Goal: Information Seeking & Learning: Learn about a topic

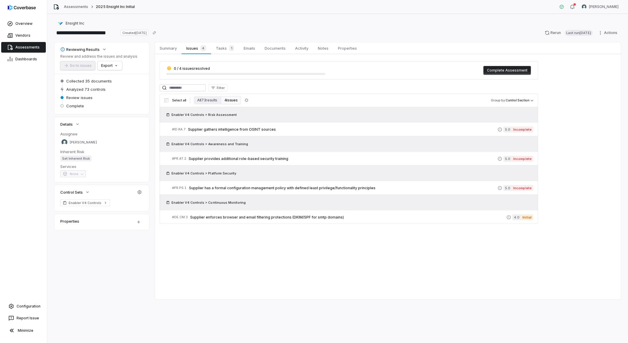
click at [28, 44] on link "Assessments" at bounding box center [23, 47] width 45 height 11
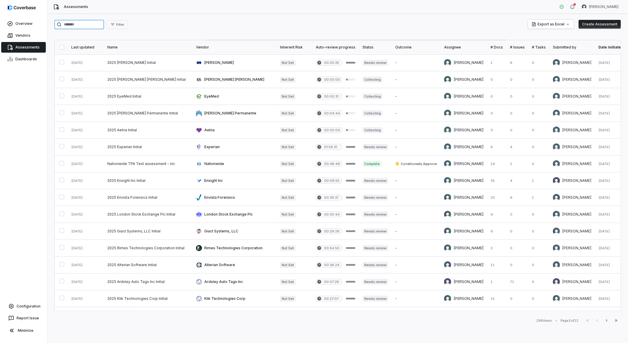
click at [92, 23] on input "search" at bounding box center [79, 24] width 50 height 9
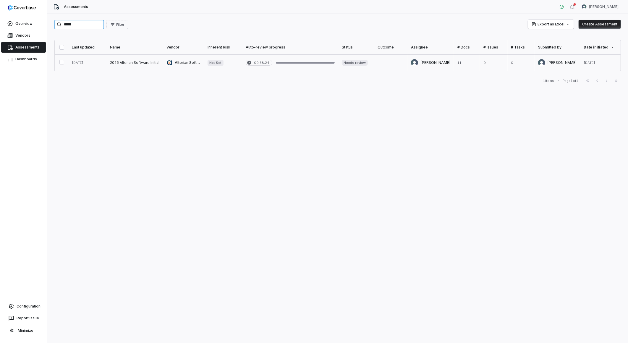
type input "*****"
click at [126, 61] on link at bounding box center [135, 62] width 57 height 17
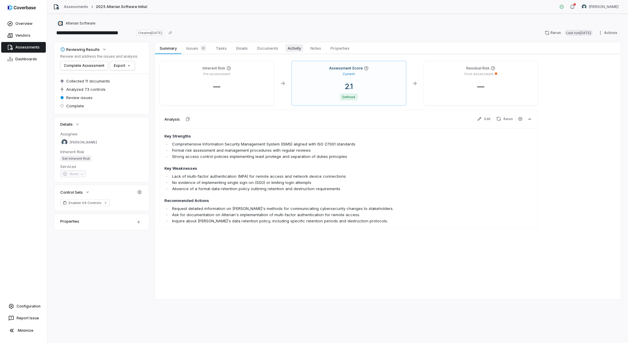
click at [207, 47] on span "Activity" at bounding box center [294, 48] width 18 height 8
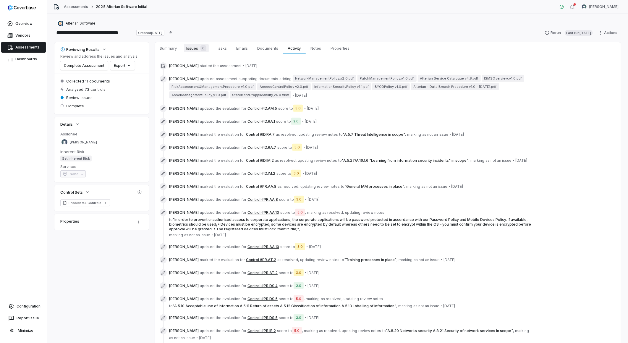
click at [193, 48] on span "Issues 0" at bounding box center [196, 48] width 25 height 8
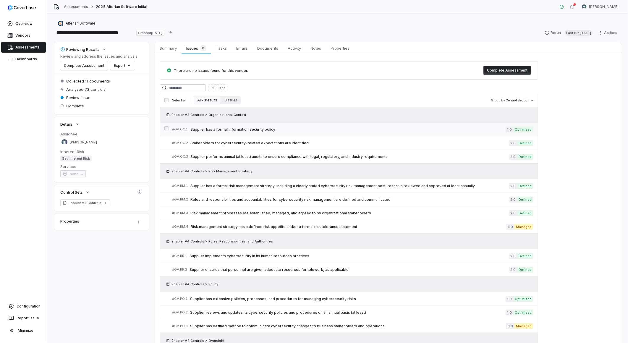
click at [207, 129] on span "Supplier has a formal information security policy" at bounding box center [348, 129] width 315 height 5
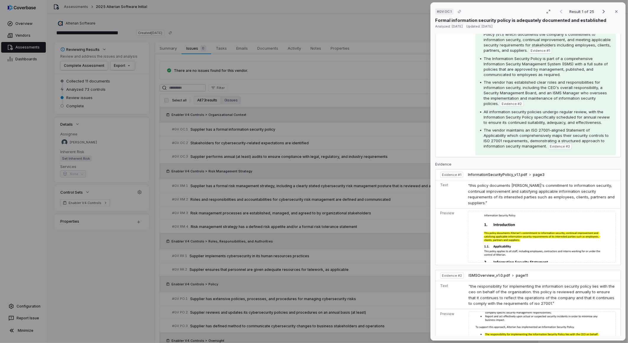
scroll to position [164, 0]
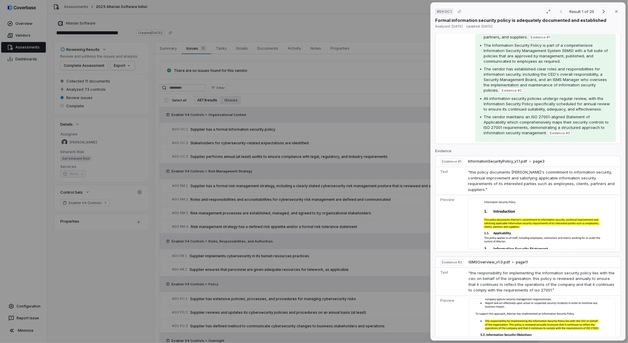
click at [207, 144] on div "# GV.OC.1 Result 1 of 25 Close Formal information security policy is adequately…" at bounding box center [314, 171] width 628 height 343
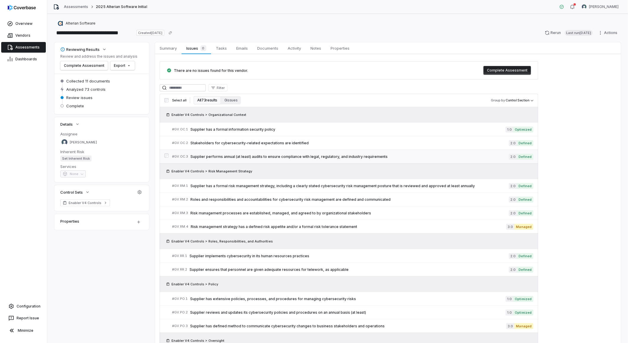
click at [207, 156] on span "Supplier performs annual (at least) audits to ensure compliance with legal, reg…" at bounding box center [350, 156] width 319 height 5
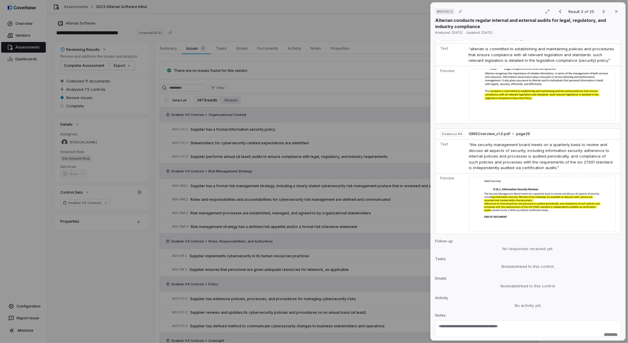
scroll to position [493, 0]
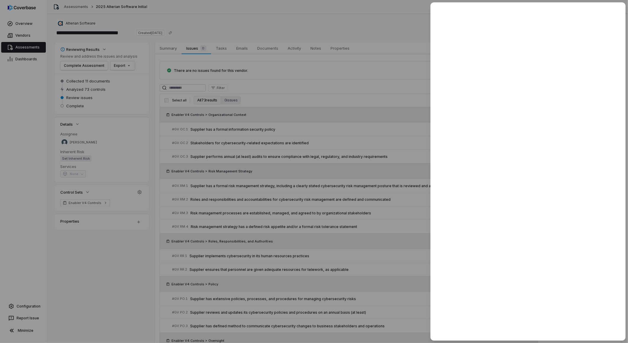
click at [207, 209] on div at bounding box center [314, 171] width 628 height 343
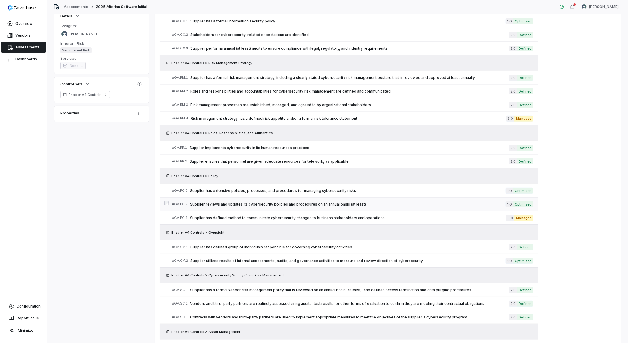
scroll to position [131, 0]
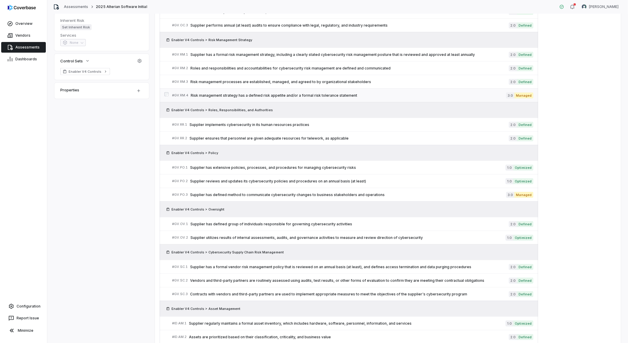
click at [207, 94] on span "Risk management strategy has a defined risk appetite and/or a formal risk toler…" at bounding box center [349, 95] width 316 height 5
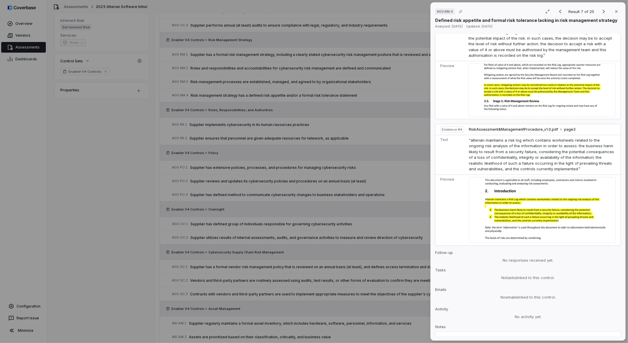
scroll to position [493, 0]
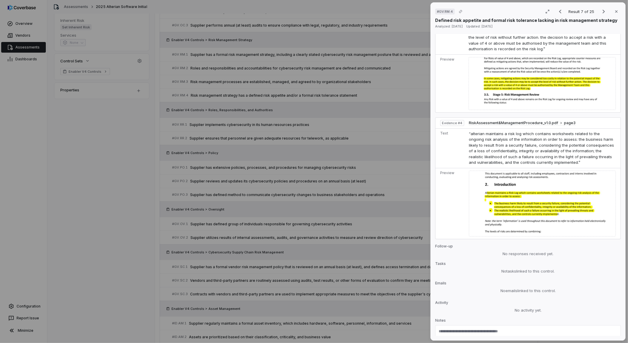
click at [207, 209] on div "# GV.RM.4 Result 7 of 25 Close Defined risk appetite and formal risk tolerance …" at bounding box center [314, 171] width 628 height 343
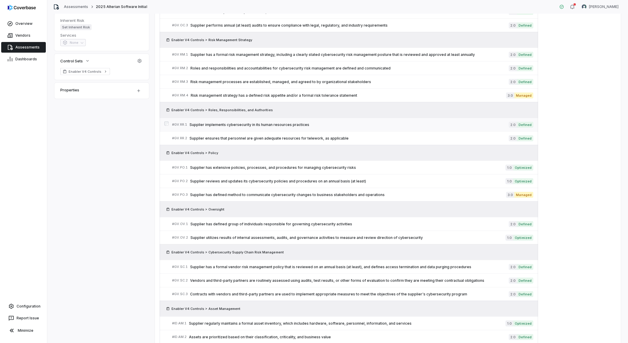
click at [207, 123] on span "Supplier implements cybersecurity in its human resources practices" at bounding box center [350, 124] width 320 height 5
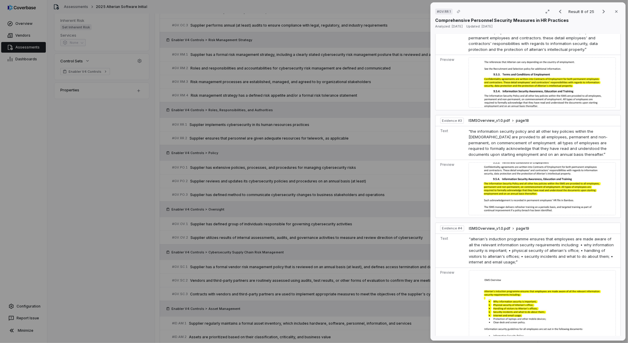
scroll to position [454, 0]
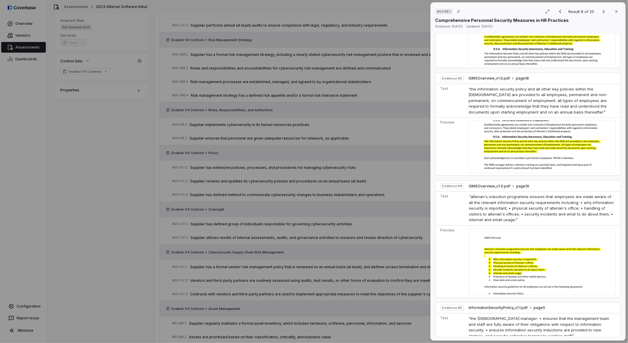
click at [207, 209] on div "# GV.RR.1 Result 8 of 25 Close Comprehensive Personnel Security Measures in HR …" at bounding box center [314, 171] width 628 height 343
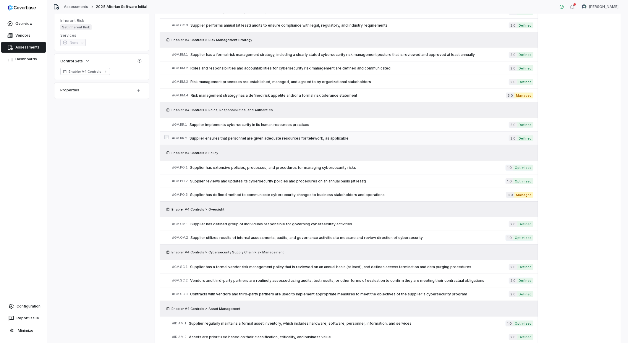
click at [207, 137] on span "Supplier ensures that personnel are given adequate resources for telework, as a…" at bounding box center [350, 138] width 320 height 5
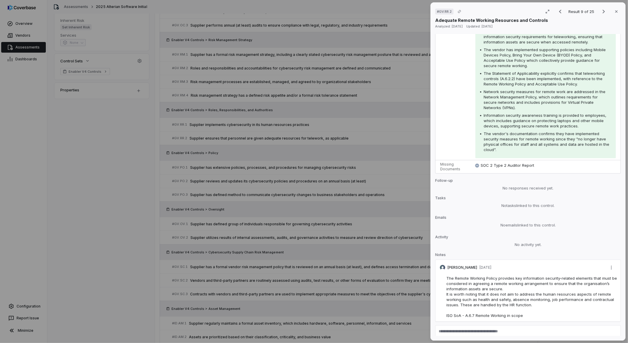
scroll to position [161, 0]
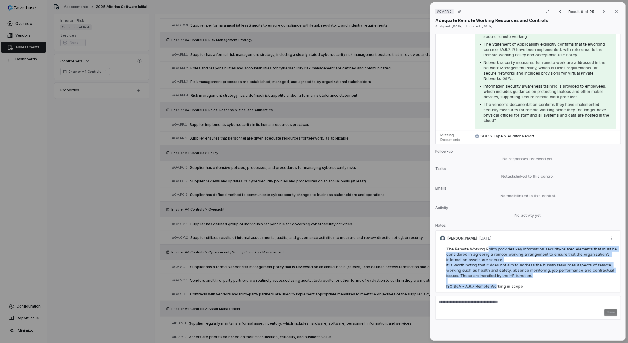
drag, startPoint x: 489, startPoint y: 246, endPoint x: 496, endPoint y: 287, distance: 41.1
click at [207, 209] on span "The Remote Working Policy provides key information security-related elements th…" at bounding box center [533, 268] width 172 height 42
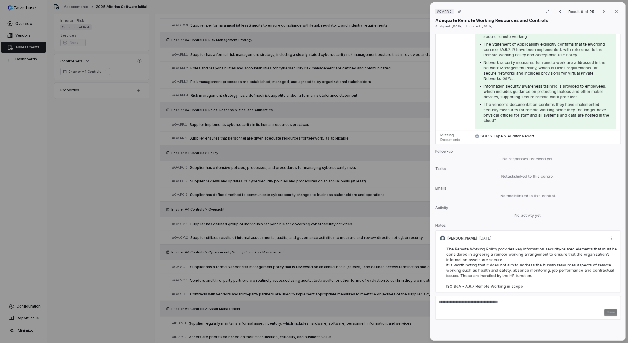
drag, startPoint x: 496, startPoint y: 287, endPoint x: 492, endPoint y: 207, distance: 79.7
click at [207, 207] on p "Activity" at bounding box center [528, 209] width 186 height 7
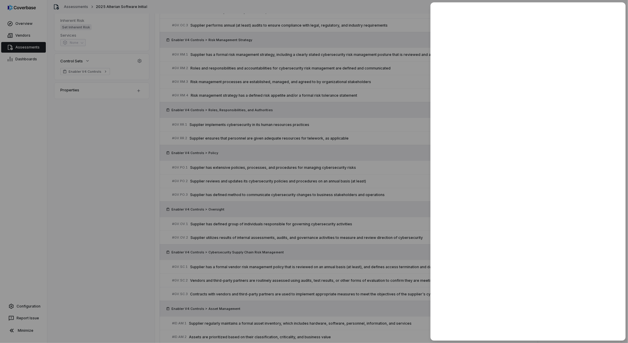
click at [207, 209] on div at bounding box center [314, 171] width 628 height 343
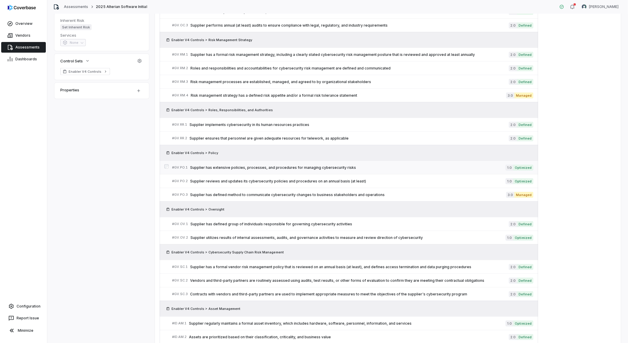
click at [207, 167] on span "Supplier has extensive policies, processes, and procedures for managing cyberse…" at bounding box center [348, 167] width 316 height 5
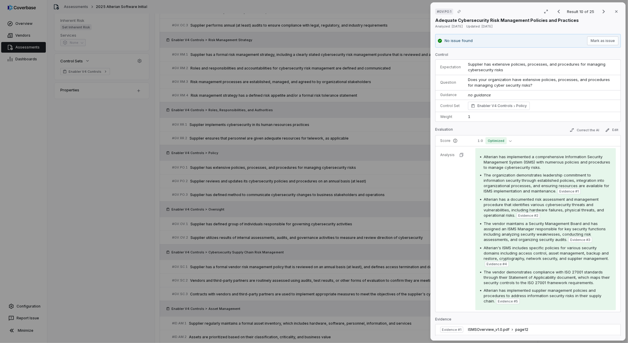
click at [207, 209] on div "# GV.PO.1 Result 10 of 25 Close Adequate Cybersecurity Risk Management Policies…" at bounding box center [314, 171] width 628 height 343
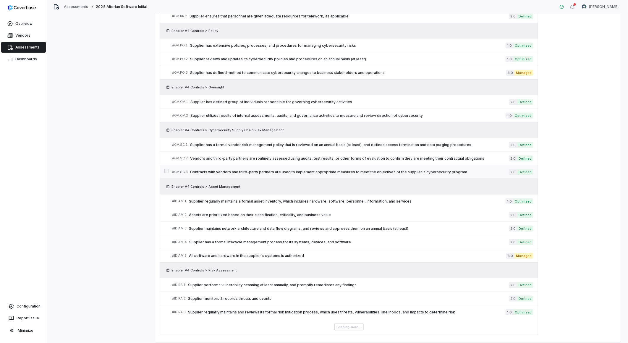
scroll to position [263, 0]
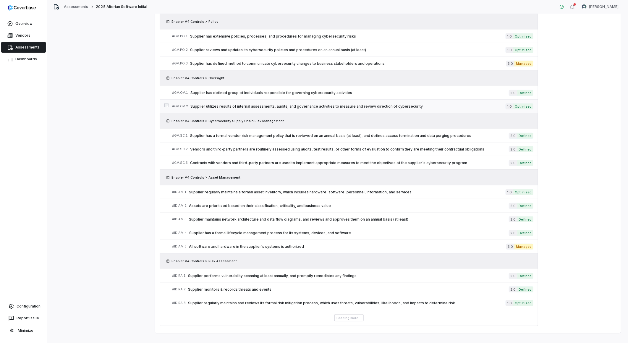
click at [207, 107] on span "Supplier utilizes results of internal assessments, audits, and governance activ…" at bounding box center [348, 106] width 315 height 5
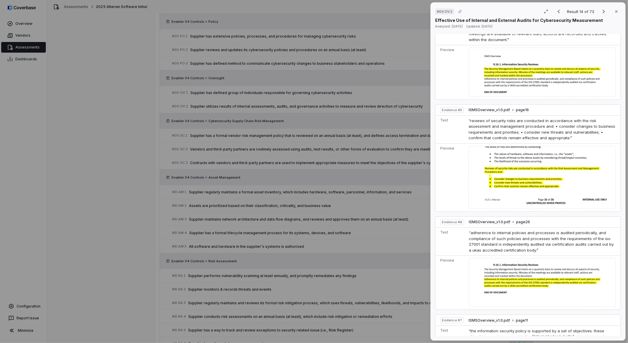
scroll to position [625, 0]
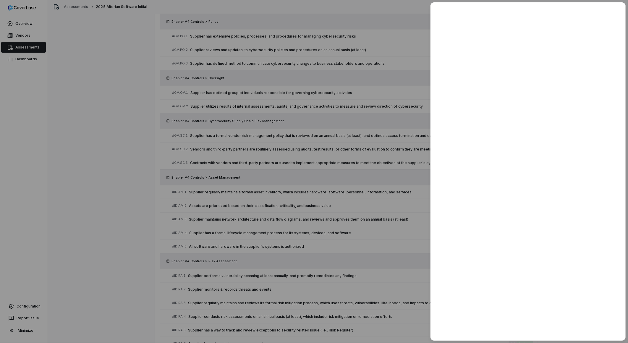
click at [207, 209] on div at bounding box center [314, 171] width 628 height 343
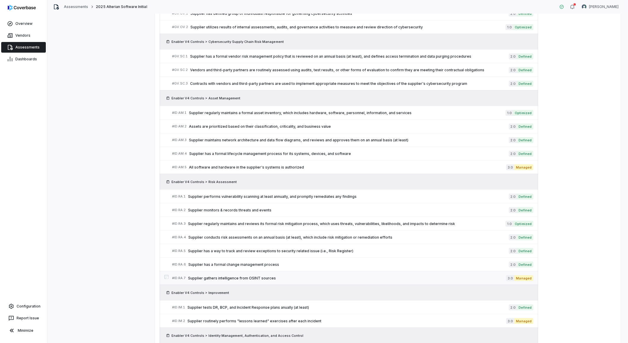
scroll to position [362, 0]
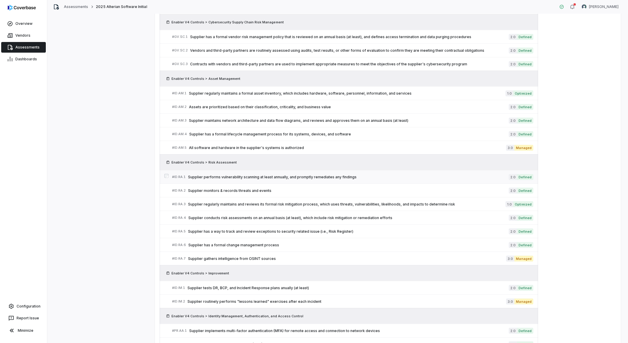
click at [207, 176] on span "Supplier performs vulnerability scanning at least annually, and promptly remedi…" at bounding box center [348, 177] width 321 height 5
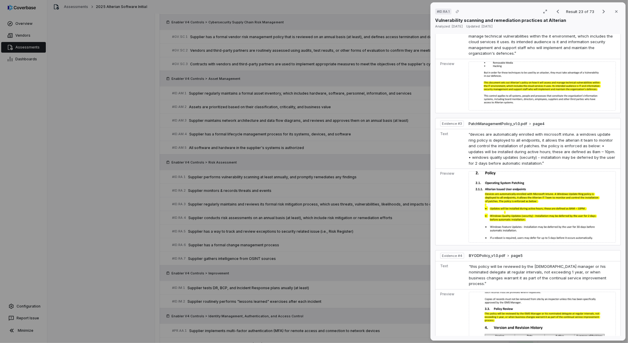
scroll to position [427, 0]
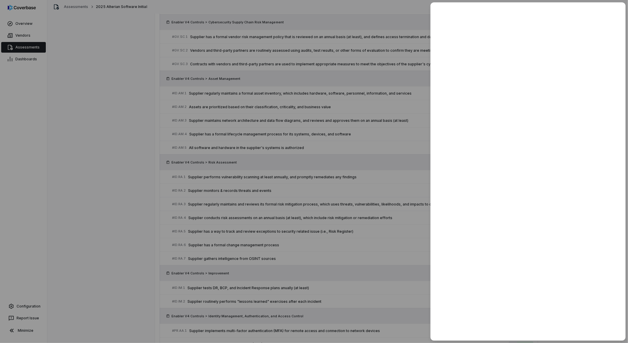
click at [207, 209] on div at bounding box center [314, 171] width 628 height 343
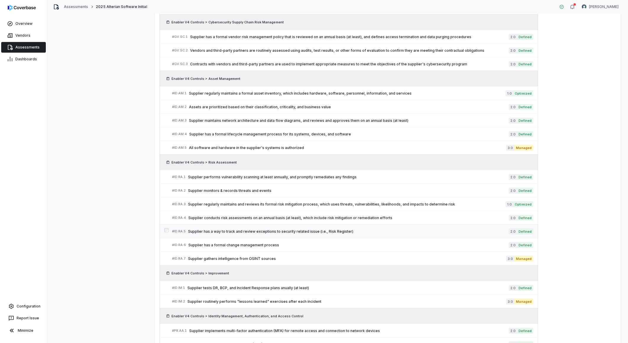
click at [207, 209] on span "Supplier has a way to track and review exceptions to security related issue (i.…" at bounding box center [348, 231] width 321 height 5
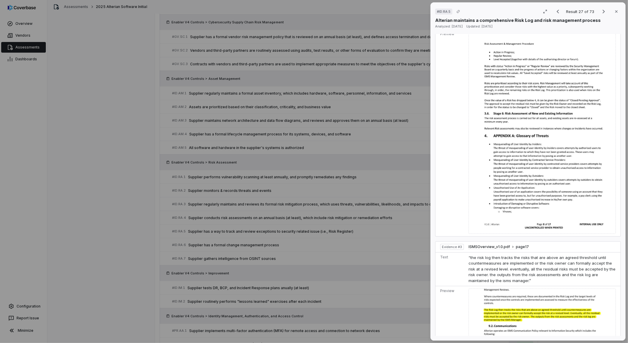
scroll to position [526, 0]
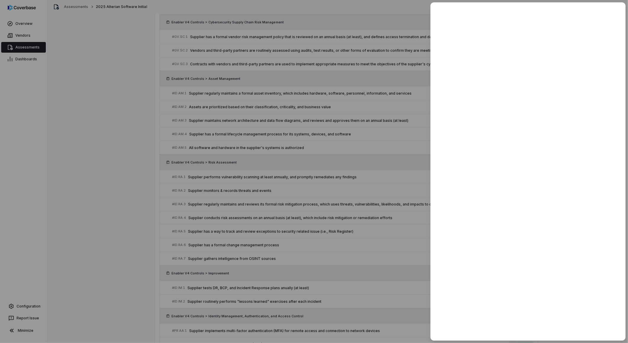
click at [207, 209] on div at bounding box center [314, 171] width 628 height 343
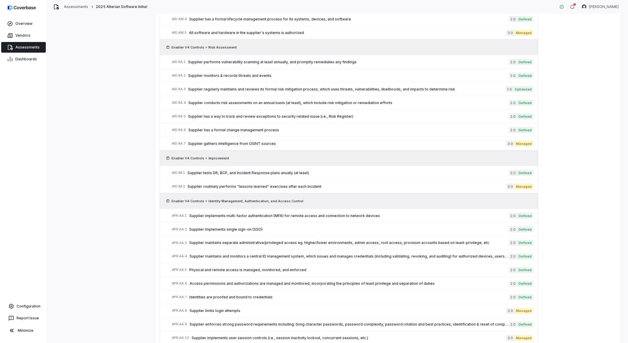
scroll to position [493, 0]
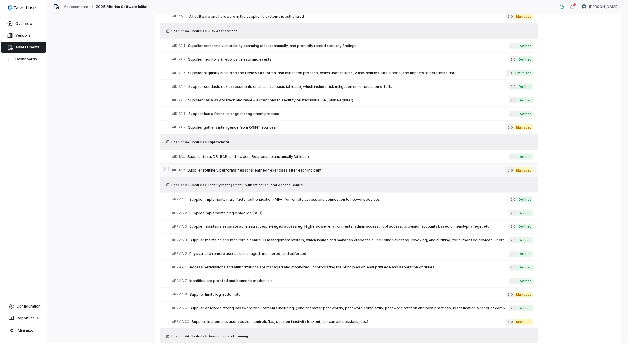
click at [207, 170] on span "Supplier routinely performs "lessons learned" exercises after each incident" at bounding box center [347, 170] width 319 height 5
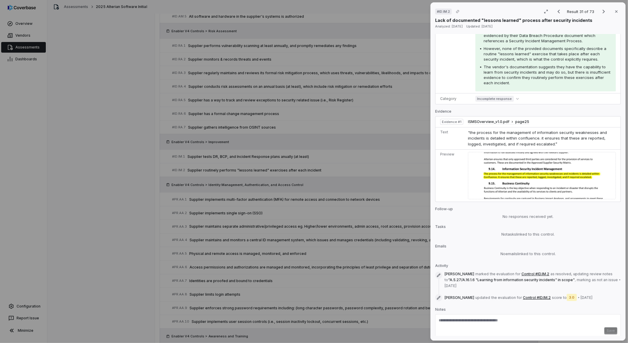
scroll to position [197, 0]
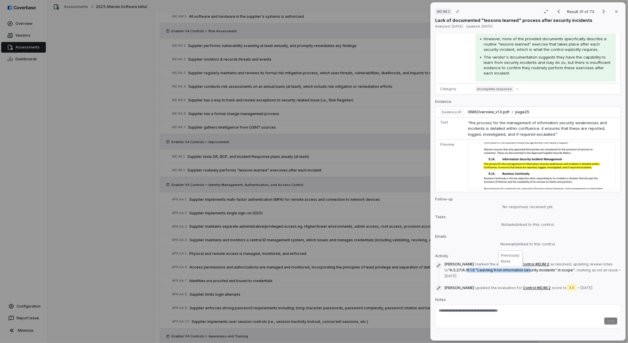
drag, startPoint x: 467, startPoint y: 268, endPoint x: 549, endPoint y: 267, distance: 82.0
click at [207, 209] on span "" A.5.27/A.16.1.6 "Learning from information security incidents" in scope "" at bounding box center [512, 270] width 127 height 4
click at [207, 209] on p "Emails" at bounding box center [528, 237] width 186 height 7
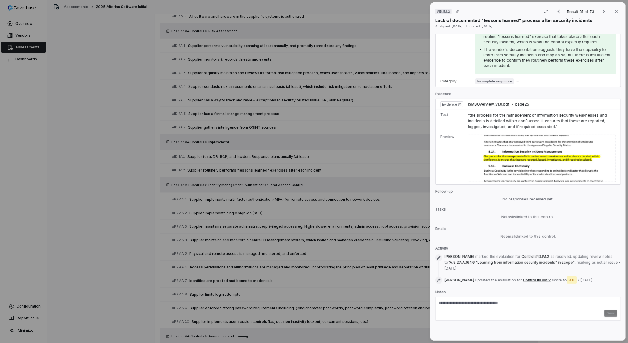
click at [207, 209] on div "# ID.IM.2 Result 31 of 73 Close Lack of documented "lessons learned" process af…" at bounding box center [314, 171] width 628 height 343
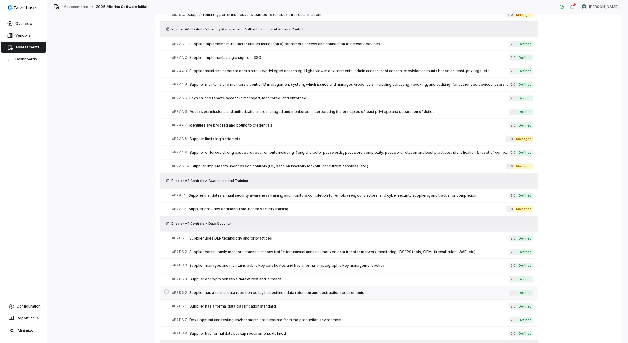
scroll to position [690, 0]
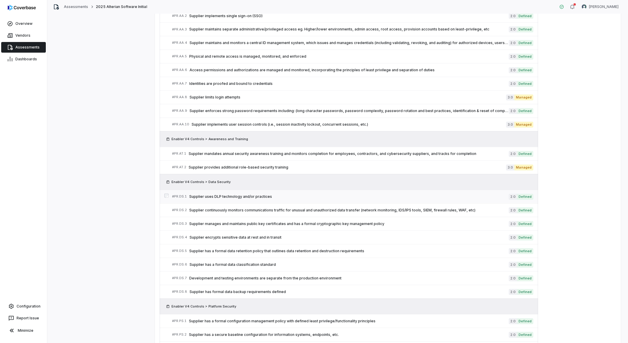
click at [207, 196] on span "Supplier uses DLP technology and/or practices" at bounding box center [349, 197] width 320 height 5
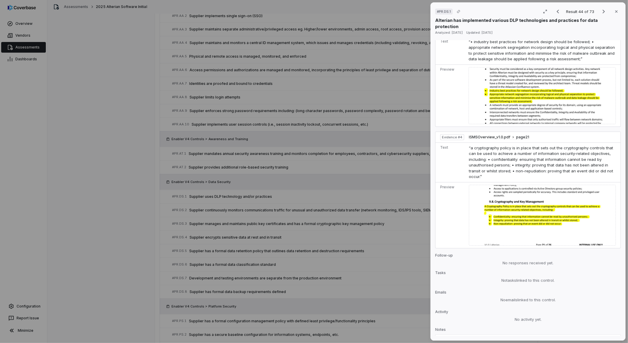
scroll to position [683, 0]
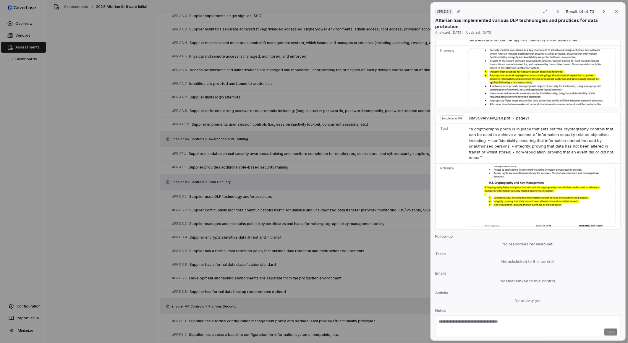
click at [207, 209] on div "# PR.DS.1 Result 44 of 73 Close Alterian has implemented various DLP technologi…" at bounding box center [314, 171] width 628 height 343
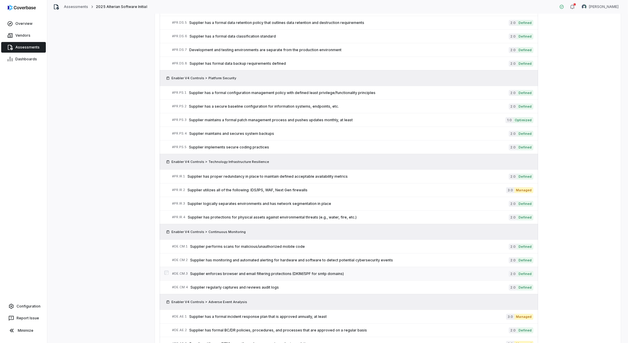
scroll to position [920, 0]
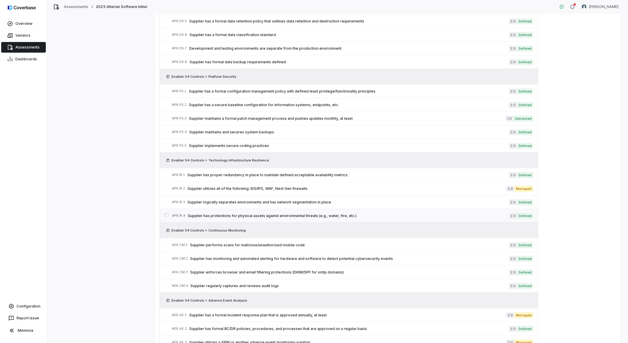
click at [207, 209] on span "Supplier has protections for physical assets against environmental threats (e.g…" at bounding box center [348, 216] width 321 height 5
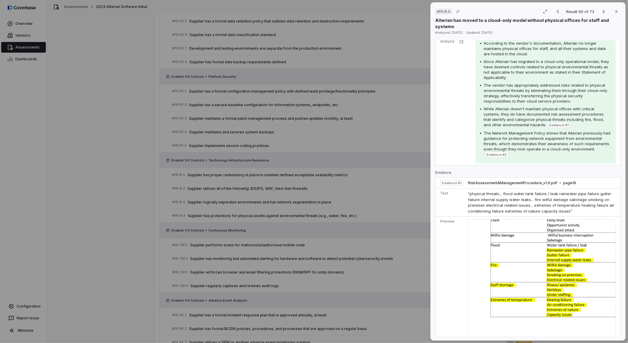
scroll to position [164, 0]
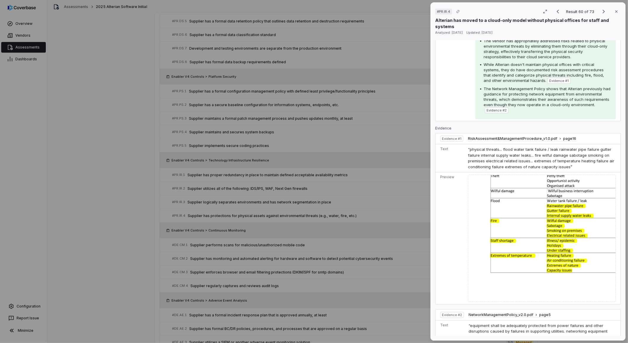
click at [207, 209] on div "# PR.IR.4 Result 60 of 73 Close Alterian has moved to a cloud-only model withou…" at bounding box center [314, 171] width 628 height 343
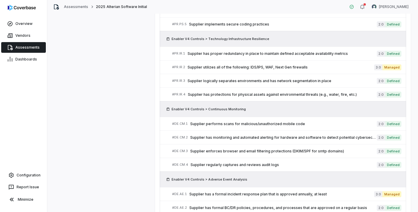
scroll to position [1173, 0]
